Goal: Information Seeking & Learning: Learn about a topic

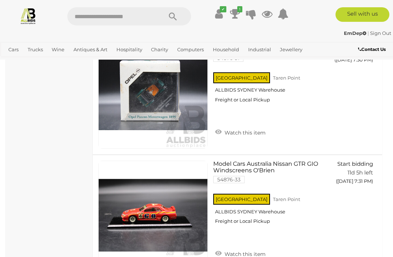
scroll to position [5152, 0]
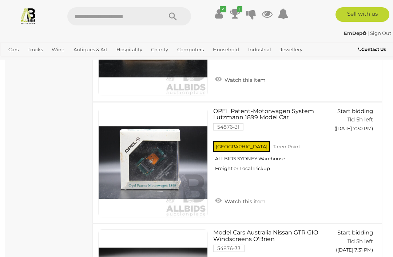
click at [85, 13] on input "text" at bounding box center [111, 16] width 88 height 18
type input "*****"
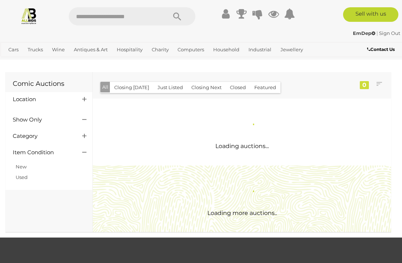
scroll to position [1, 0]
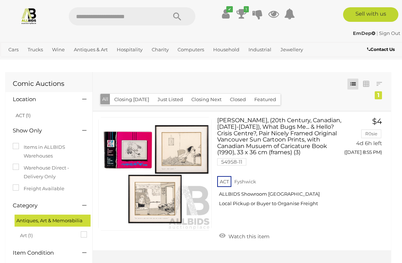
click at [86, 20] on input "text" at bounding box center [114, 16] width 91 height 18
type input "*****"
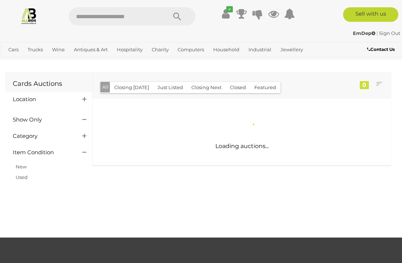
scroll to position [1, 0]
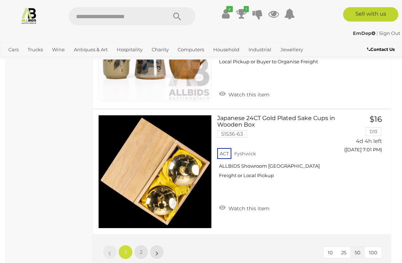
scroll to position [6155, 0]
click at [136, 245] on link "2" at bounding box center [141, 252] width 15 height 15
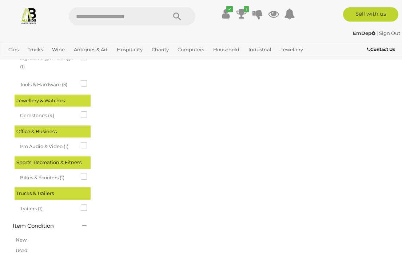
scroll to position [0, 0]
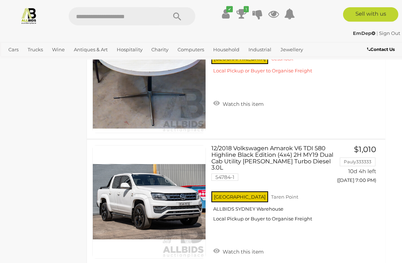
scroll to position [4242, 6]
click at [0, 0] on link "Books, Toys & Hobbies" at bounding box center [0, 0] width 0 height 0
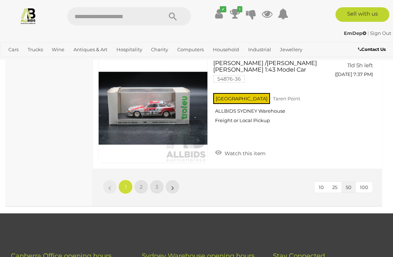
click at [143, 180] on link "2" at bounding box center [141, 187] width 15 height 15
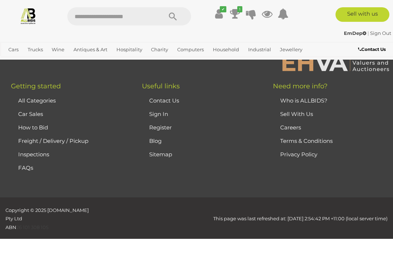
scroll to position [48, 0]
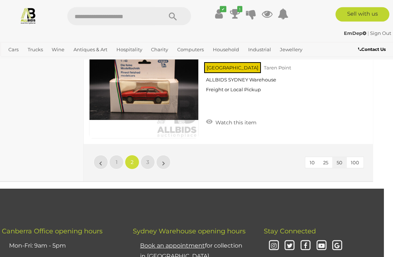
scroll to position [6071, 9]
click at [147, 162] on span "3" at bounding box center [147, 162] width 3 height 7
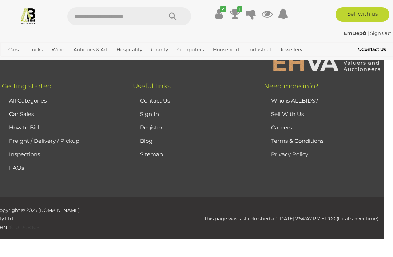
scroll to position [48, 0]
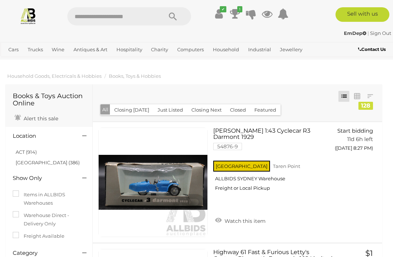
click at [0, 0] on link "Collectable Toys & Dolls" at bounding box center [0, 0] width 0 height 0
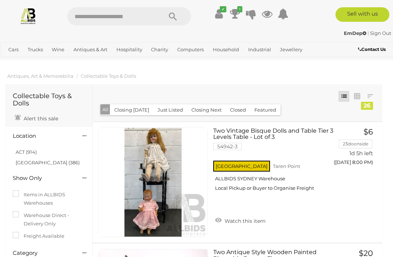
click at [0, 0] on link "Collectible Watches" at bounding box center [0, 0] width 0 height 0
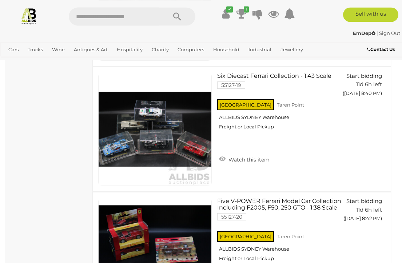
scroll to position [1745, 0]
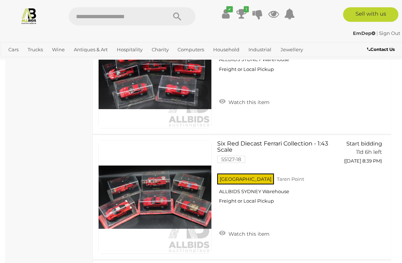
click at [0, 0] on link "Collectible Watches" at bounding box center [0, 0] width 0 height 0
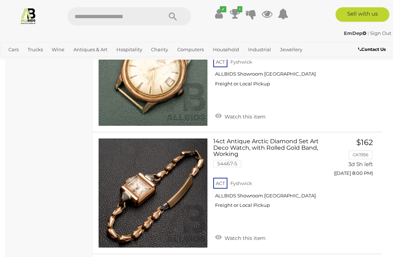
scroll to position [5506, 0]
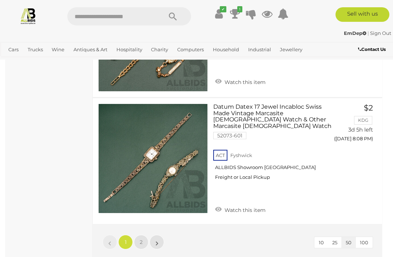
click at [147, 235] on link "2" at bounding box center [141, 242] width 15 height 15
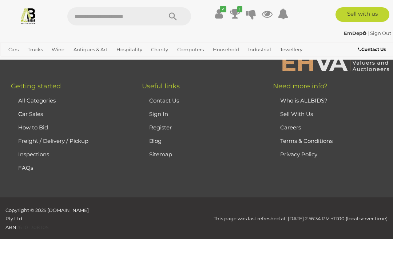
scroll to position [48, 0]
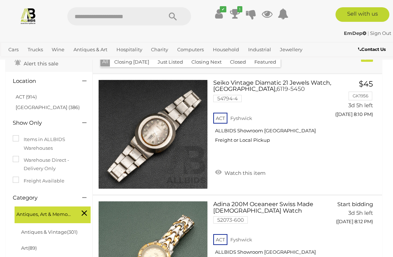
click at [56, 162] on label "Warehouse Direct - Delivery Only" at bounding box center [49, 164] width 72 height 17
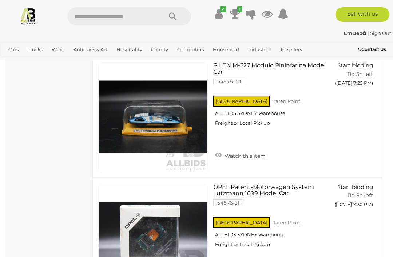
scroll to position [5079, 0]
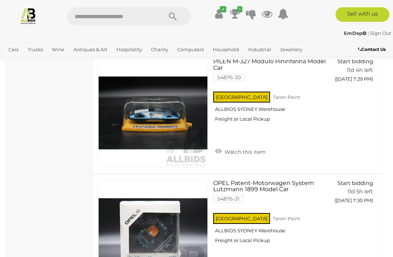
click at [0, 0] on link "Collectible Watches" at bounding box center [0, 0] width 0 height 0
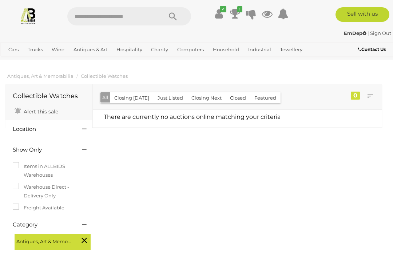
click at [237, 14] on icon at bounding box center [235, 13] width 10 height 13
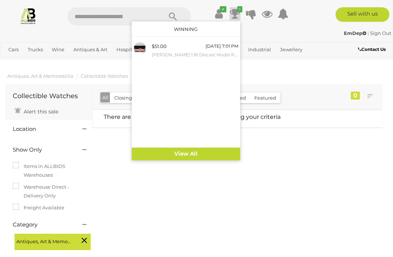
click at [211, 49] on div "[DATE] 7:01 PM" at bounding box center [222, 46] width 33 height 8
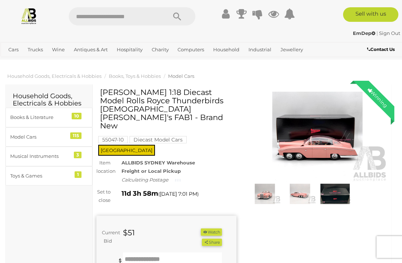
scroll to position [1, 0]
